Goal: Find specific page/section

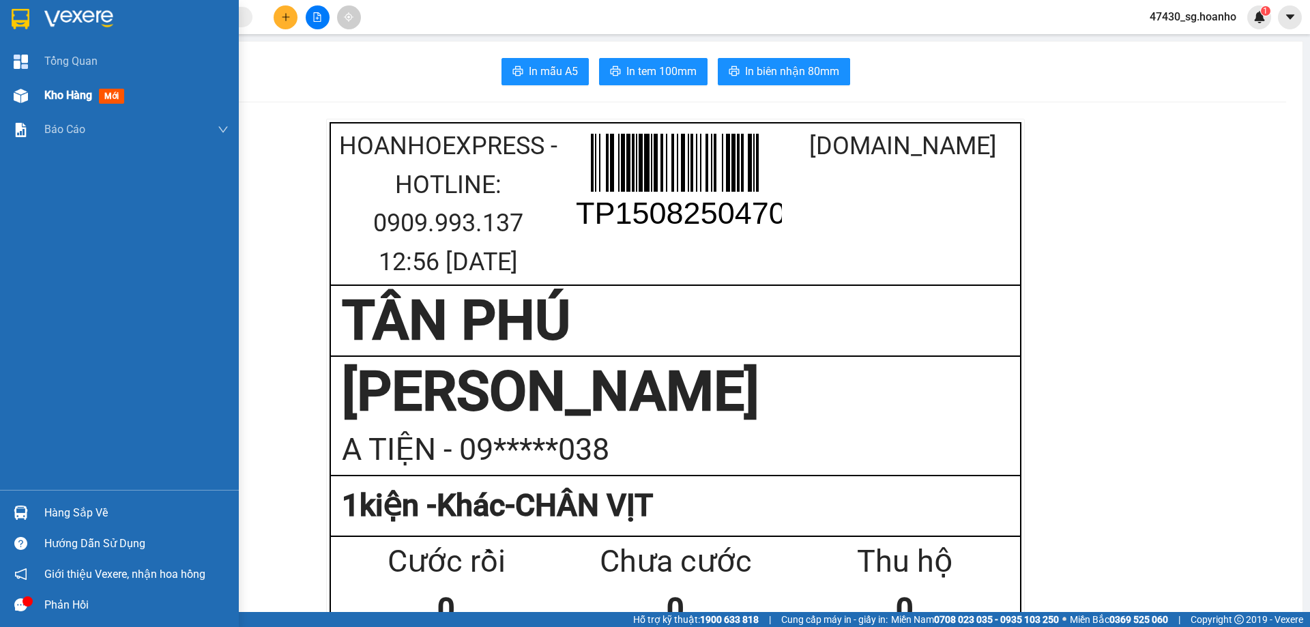
click at [74, 102] on div "Kho hàng mới" at bounding box center [86, 95] width 85 height 17
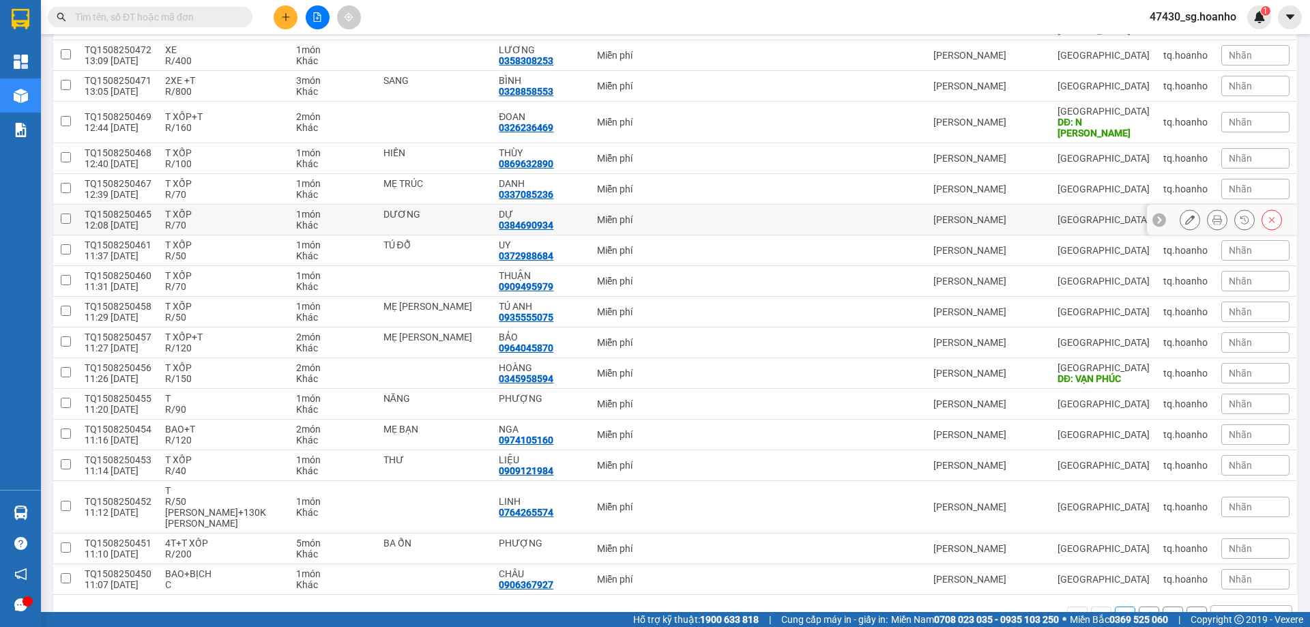
scroll to position [298, 0]
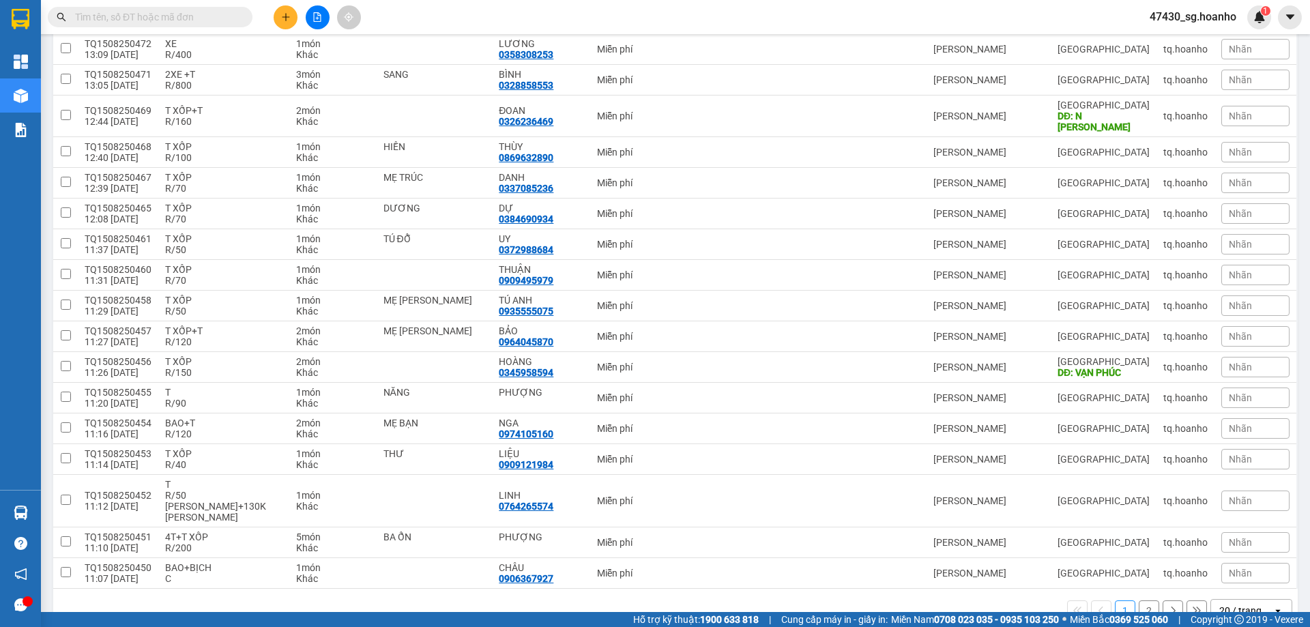
click at [1139, 601] on button "2" at bounding box center [1149, 611] width 20 height 20
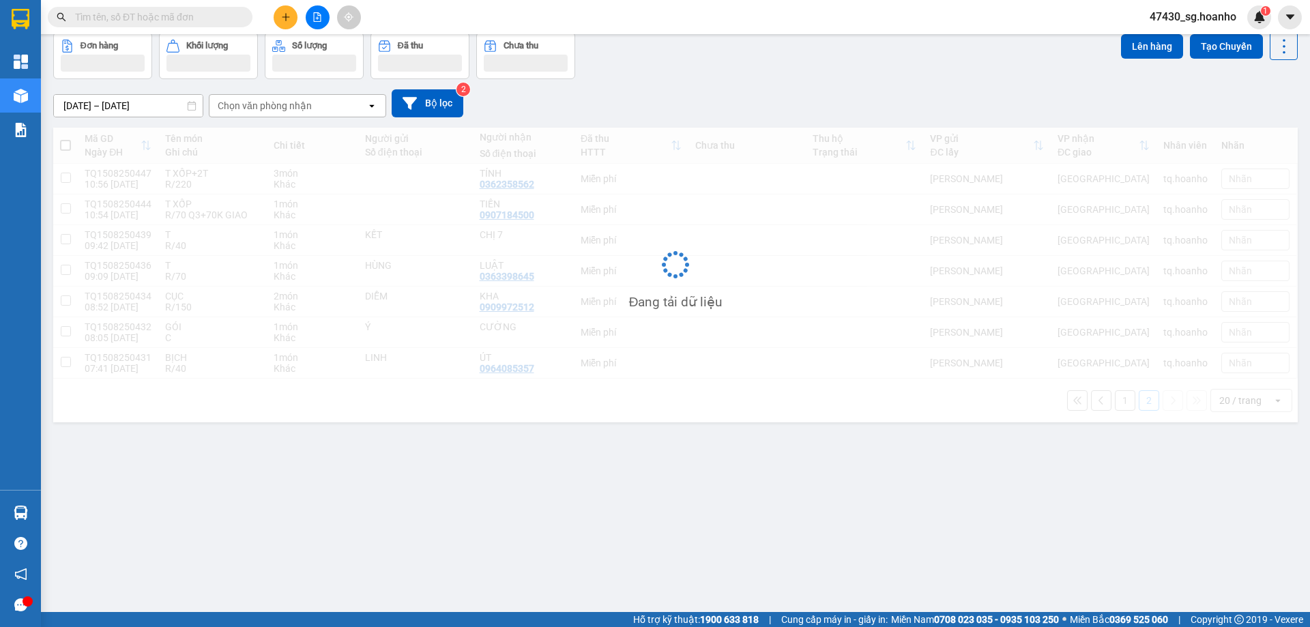
scroll to position [63, 0]
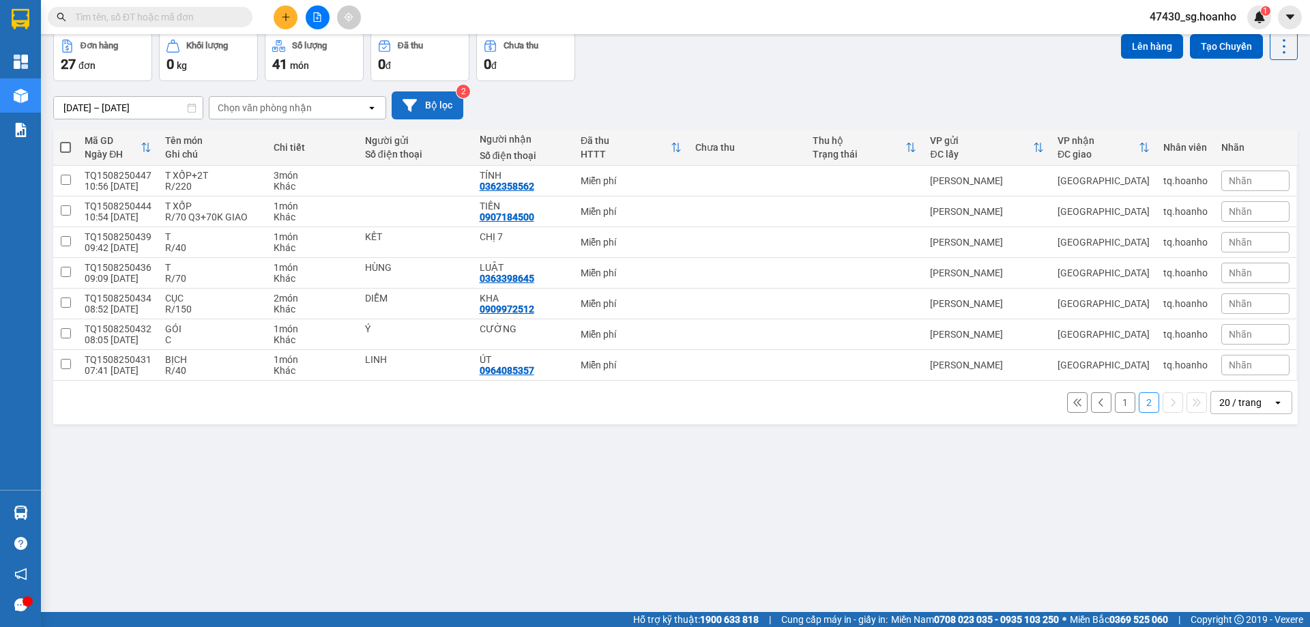
click at [462, 111] on button "Bộ lọc" at bounding box center [428, 105] width 72 height 28
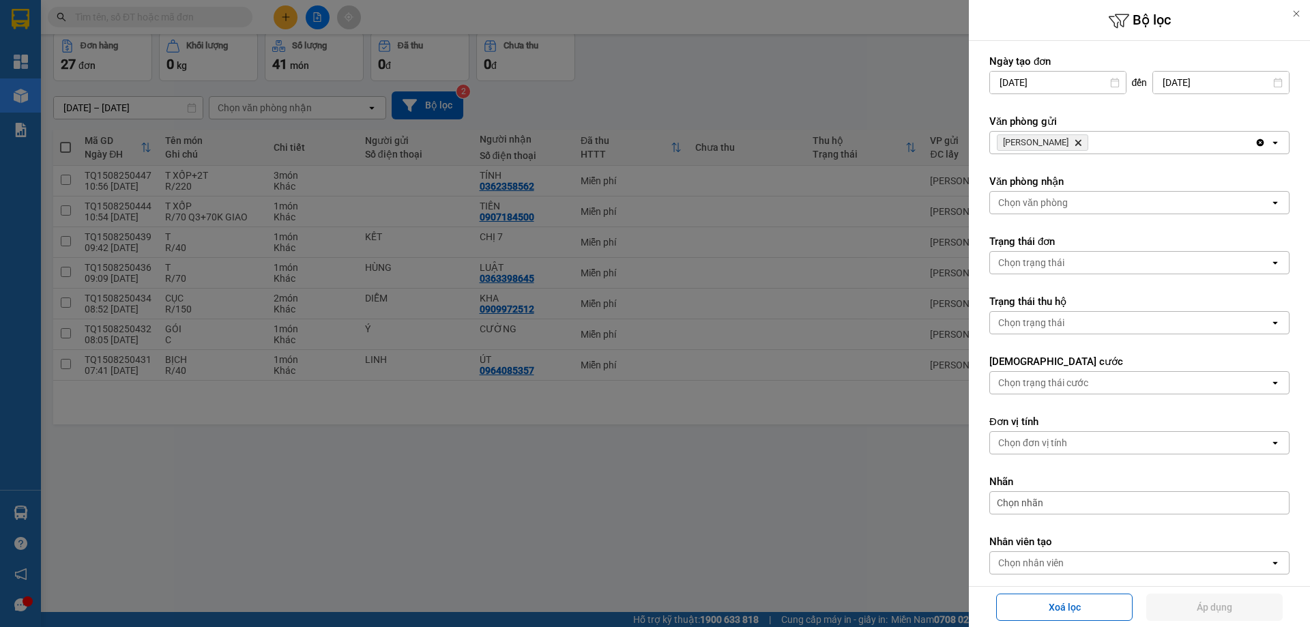
click at [1075, 141] on icon "TAM QUAN, close by backspace" at bounding box center [1078, 143] width 6 height 6
click at [1056, 141] on div "Chọn văn phòng" at bounding box center [1033, 143] width 70 height 14
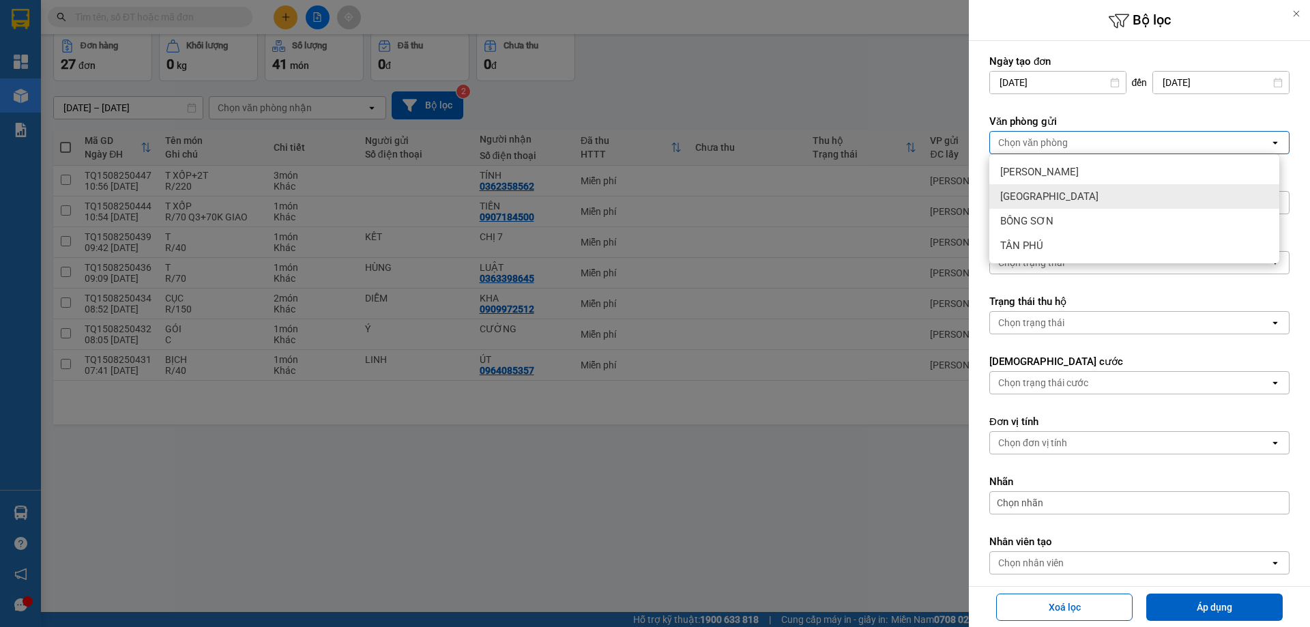
click at [1041, 200] on div "[GEOGRAPHIC_DATA]" at bounding box center [1134, 196] width 290 height 25
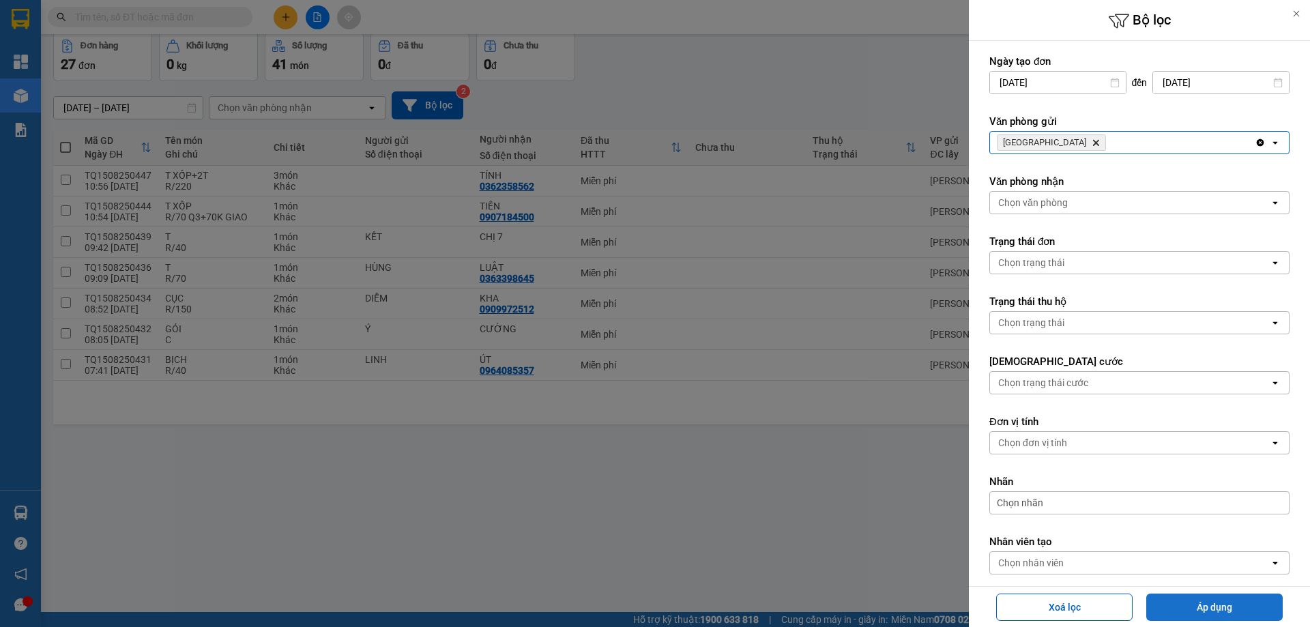
click at [1201, 611] on button "Áp dụng" at bounding box center [1214, 607] width 136 height 27
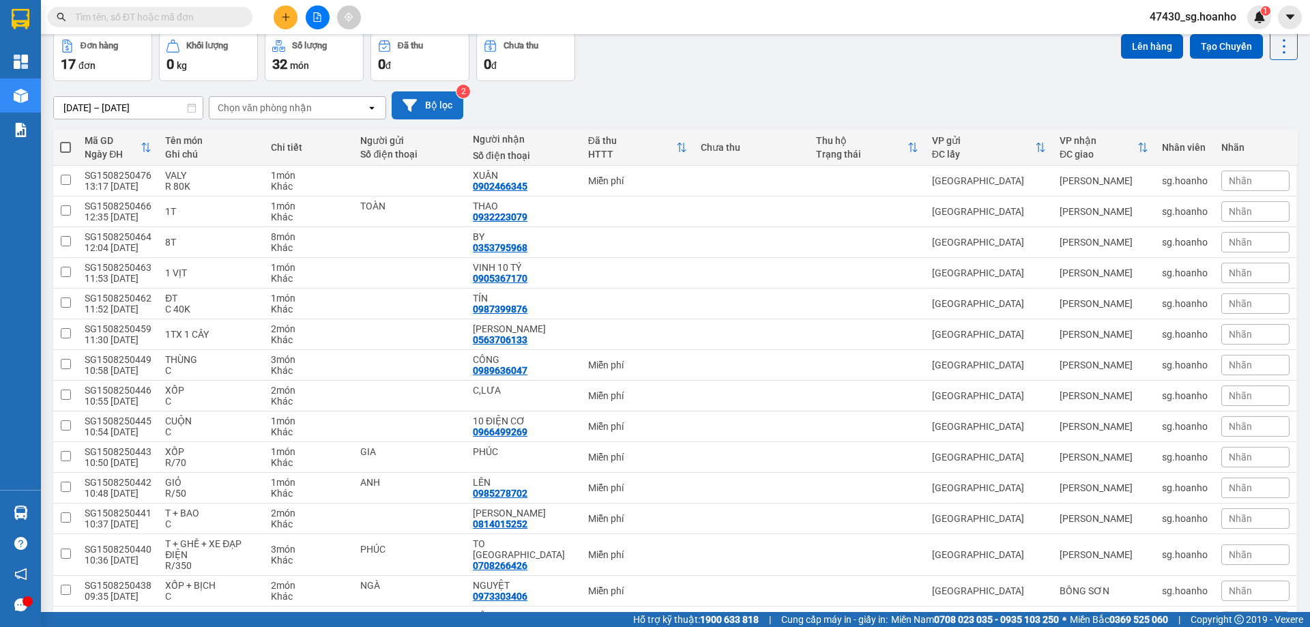
click at [448, 103] on button "Bộ lọc" at bounding box center [428, 105] width 72 height 28
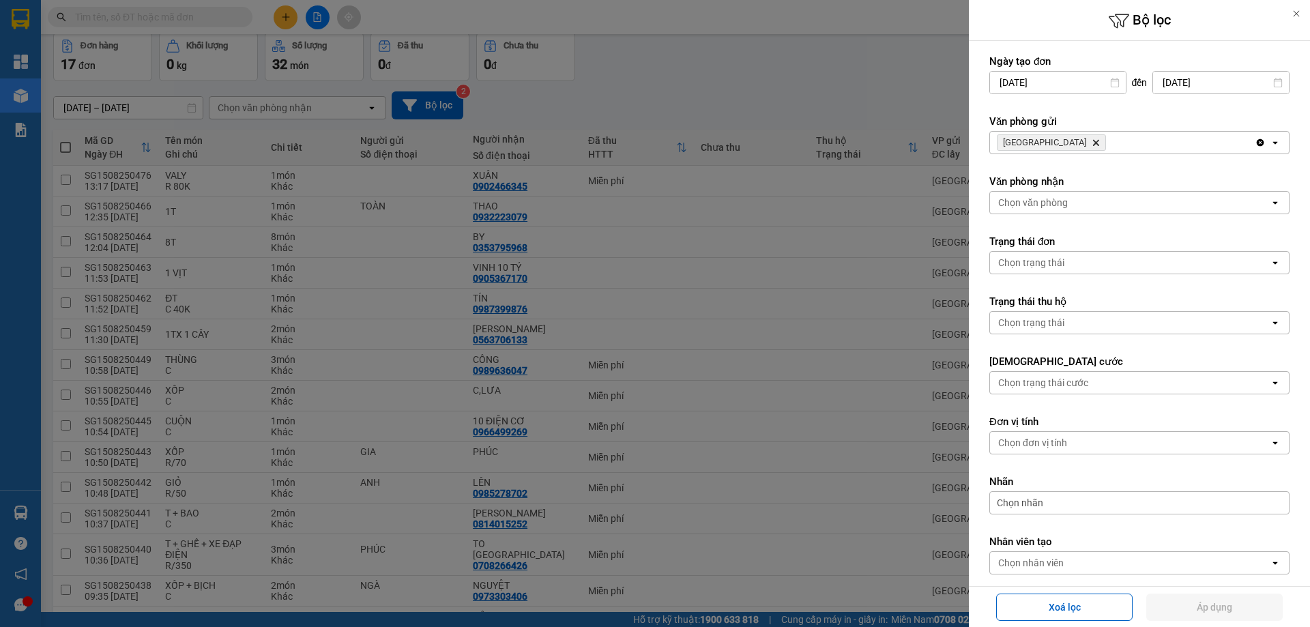
click at [1093, 143] on icon "SÀI GÒN, close by backspace" at bounding box center [1096, 143] width 6 height 6
click at [1047, 143] on div "Chọn văn phòng" at bounding box center [1033, 143] width 70 height 14
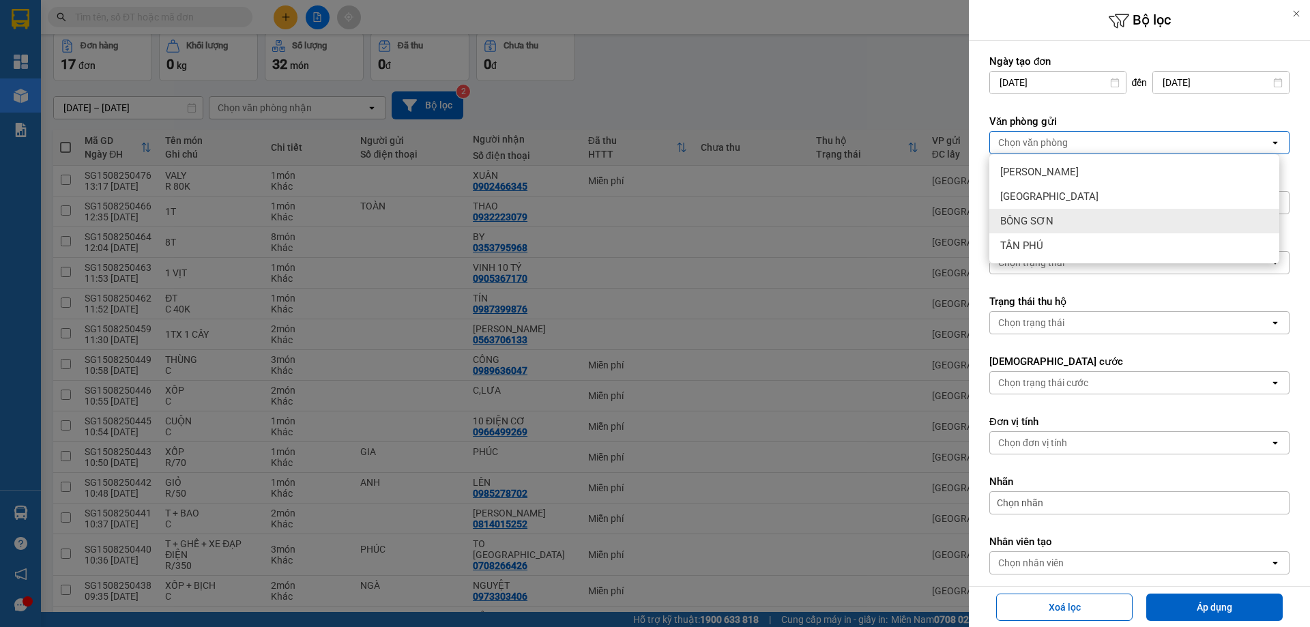
click at [1055, 216] on div "BỒNG SƠN" at bounding box center [1134, 221] width 290 height 25
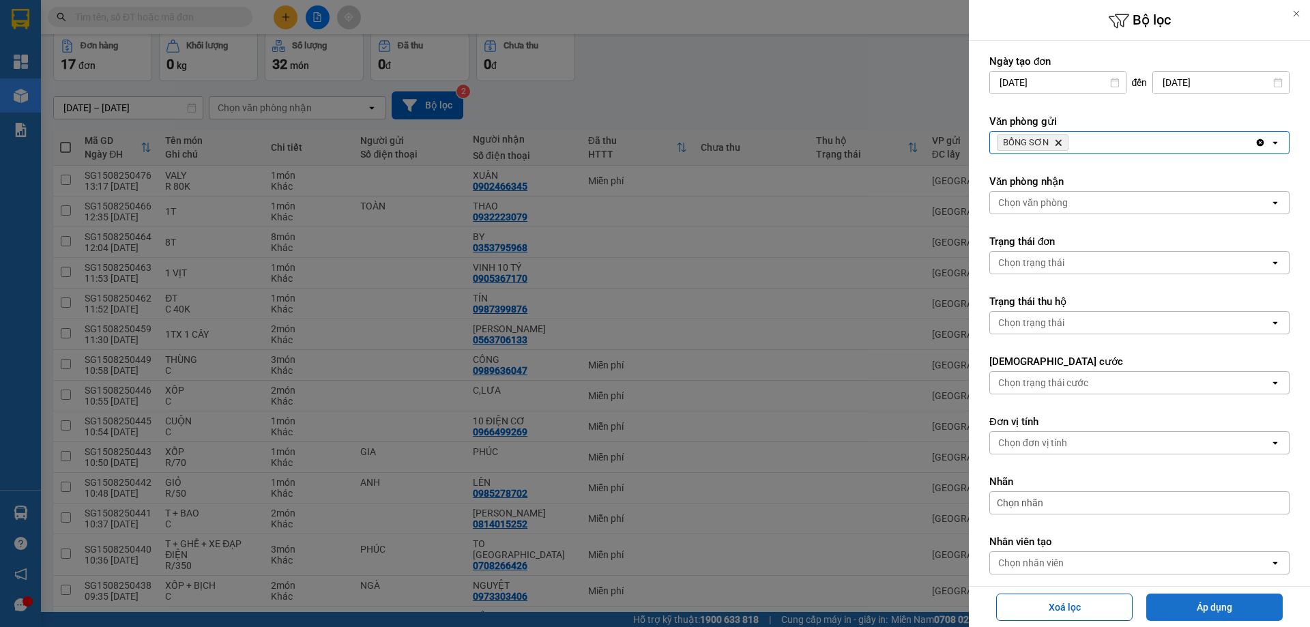
click at [1185, 613] on button "Áp dụng" at bounding box center [1214, 607] width 136 height 27
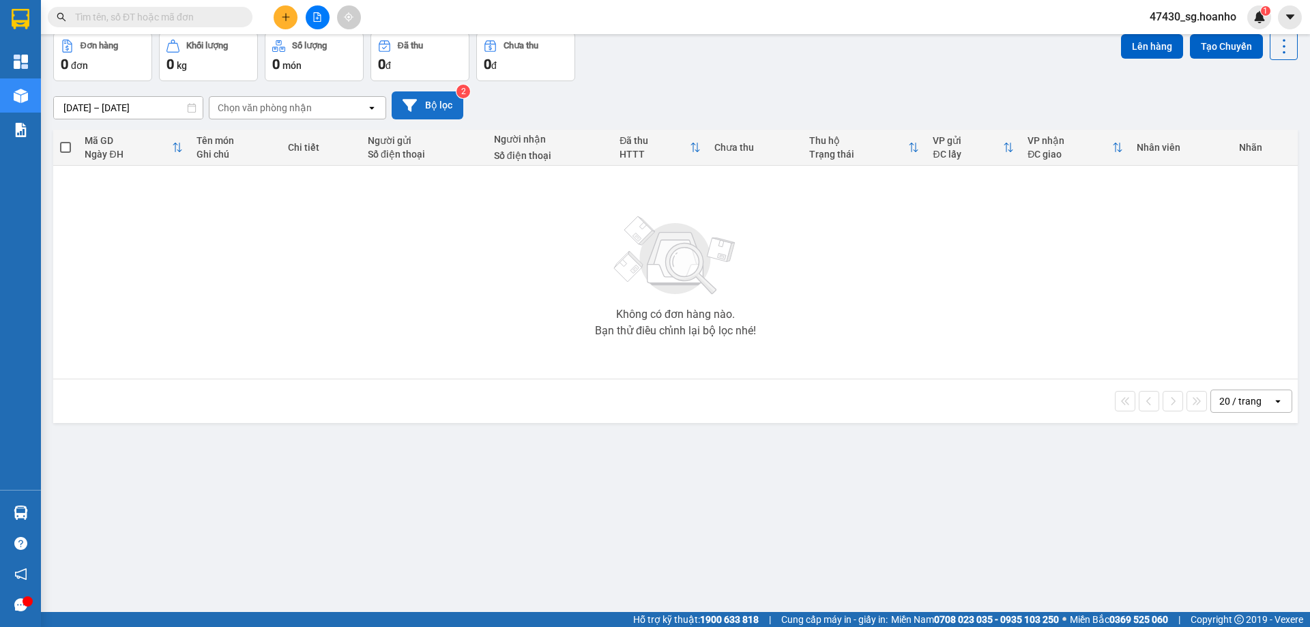
click at [445, 113] on button "Bộ lọc" at bounding box center [428, 105] width 72 height 28
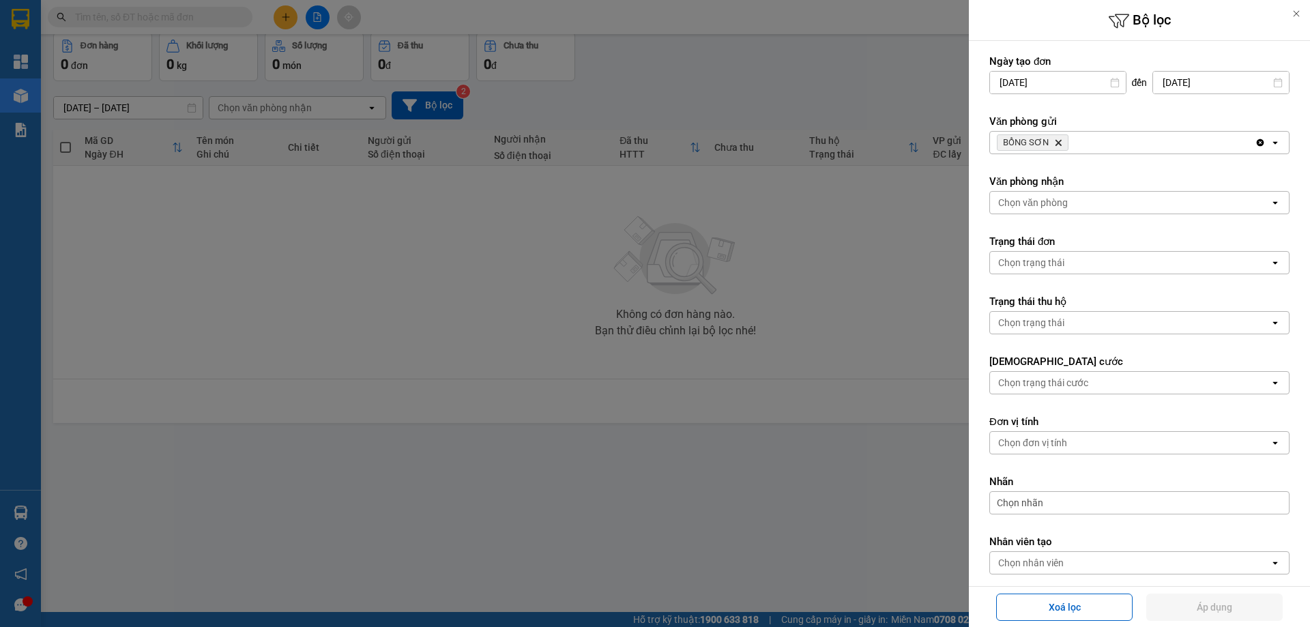
click at [1057, 143] on icon "BỒNG SƠN, close by backspace" at bounding box center [1059, 143] width 6 height 6
click at [1057, 143] on div "Chọn văn phòng" at bounding box center [1033, 143] width 70 height 14
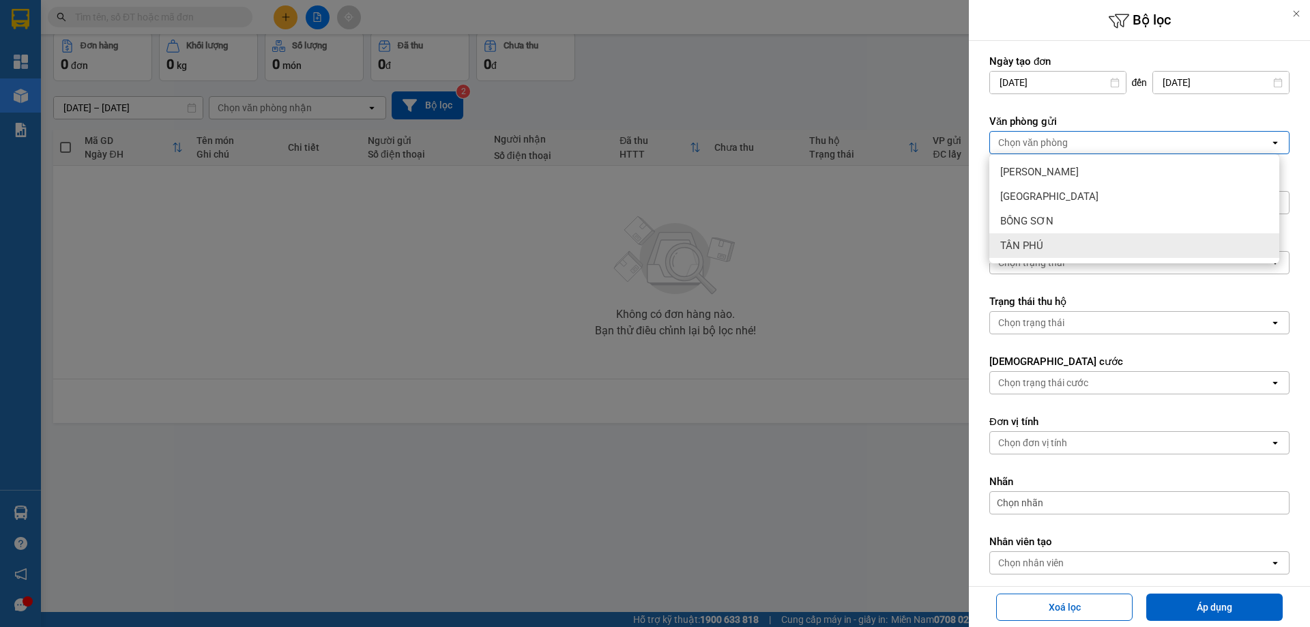
click at [1080, 248] on div "TÂN PHÚ" at bounding box center [1134, 245] width 290 height 25
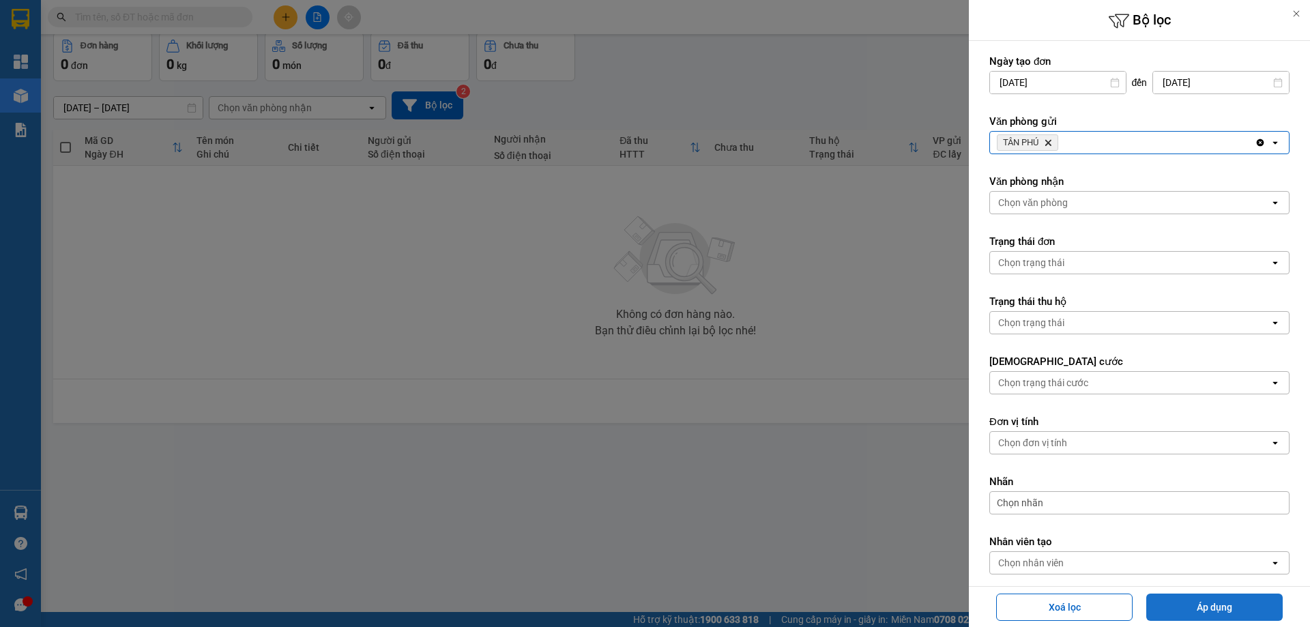
click at [1160, 616] on button "Áp dụng" at bounding box center [1214, 607] width 136 height 27
